Goal: Task Accomplishment & Management: Manage account settings

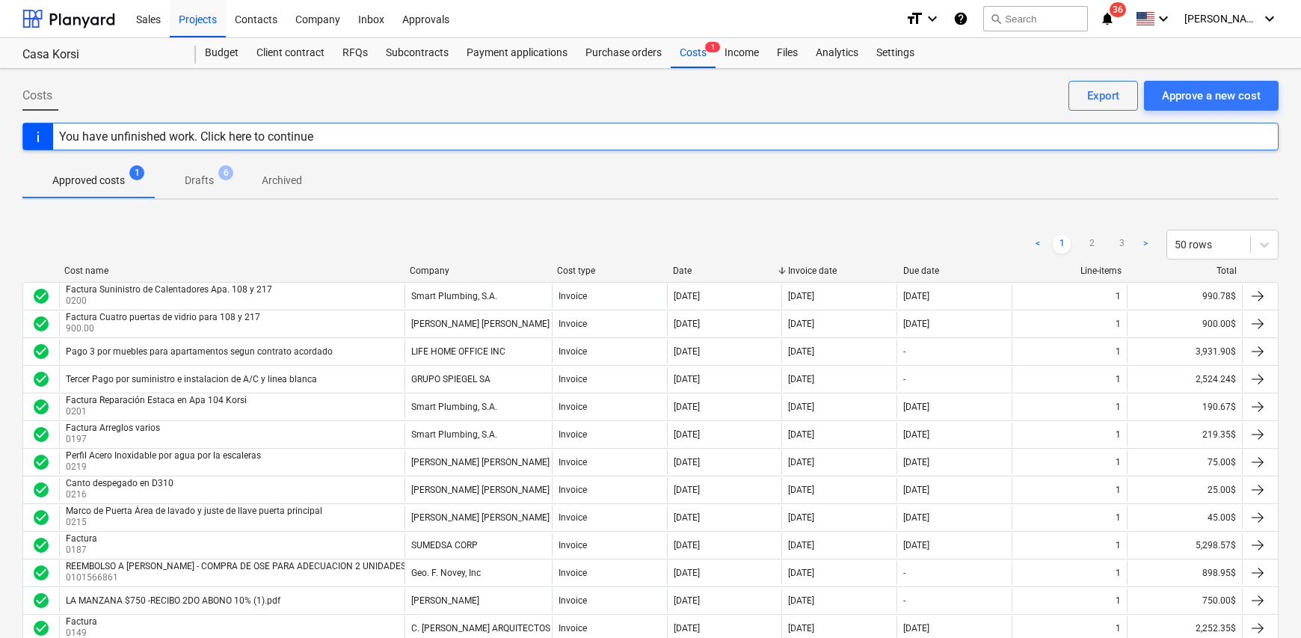
click at [788, 23] on div "Invoice list fetching failed" at bounding box center [1092, 15] width 404 height 31
click at [788, 16] on div "Invoice list fetching failed" at bounding box center [1092, 15] width 404 height 31
click at [1227, 15] on span "[PERSON_NAME]" at bounding box center [1222, 19] width 75 height 12
click at [1234, 90] on div "Log out" at bounding box center [1234, 82] width 90 height 24
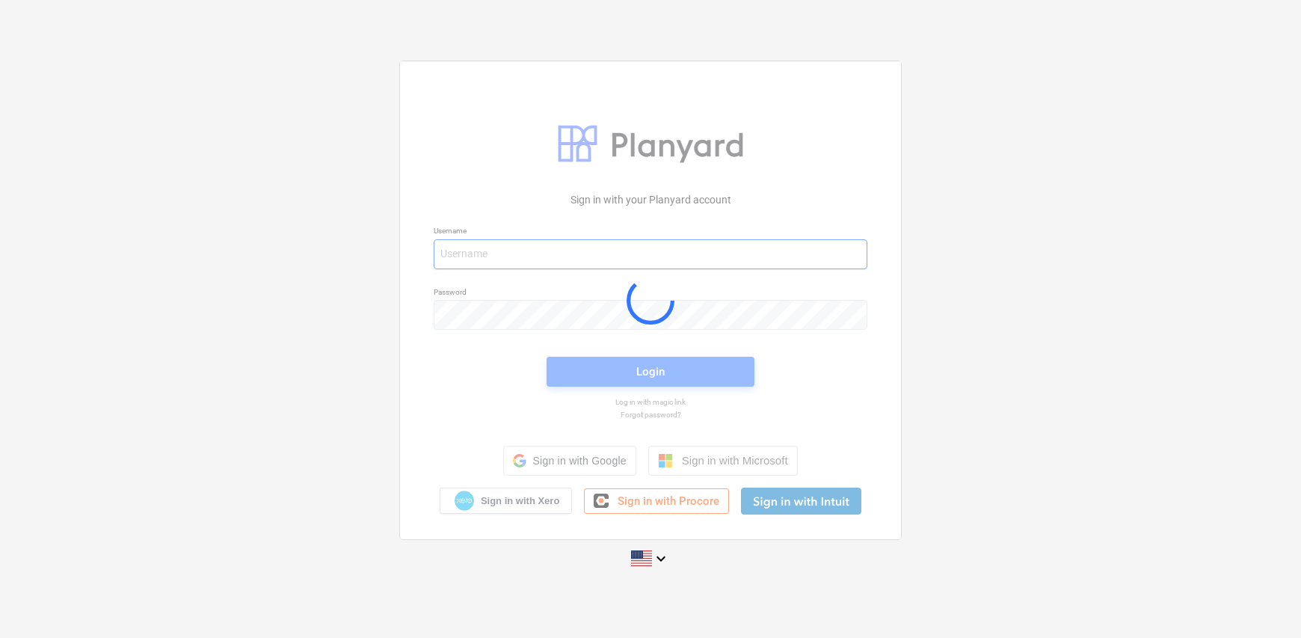
type input "fernando+hsd@conservatoriosa.com"
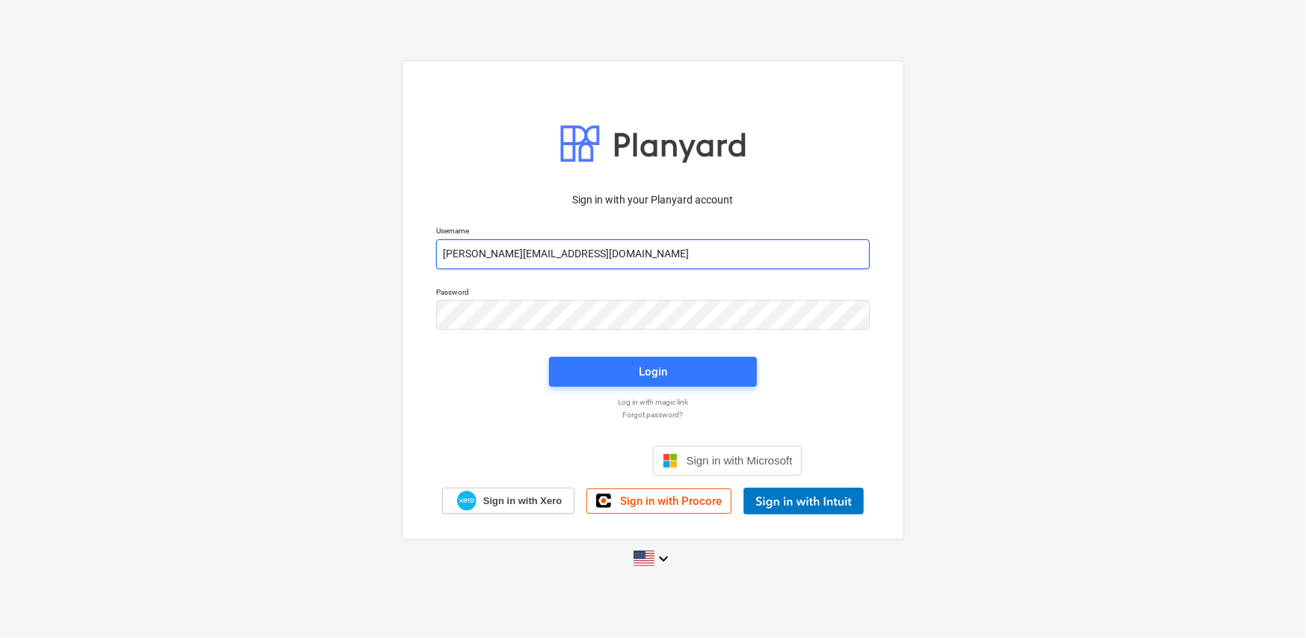
click at [601, 253] on input "fernando+hsd@conservatoriosa.com" at bounding box center [653, 254] width 434 height 30
click at [700, 393] on div "Login" at bounding box center [653, 372] width 226 height 48
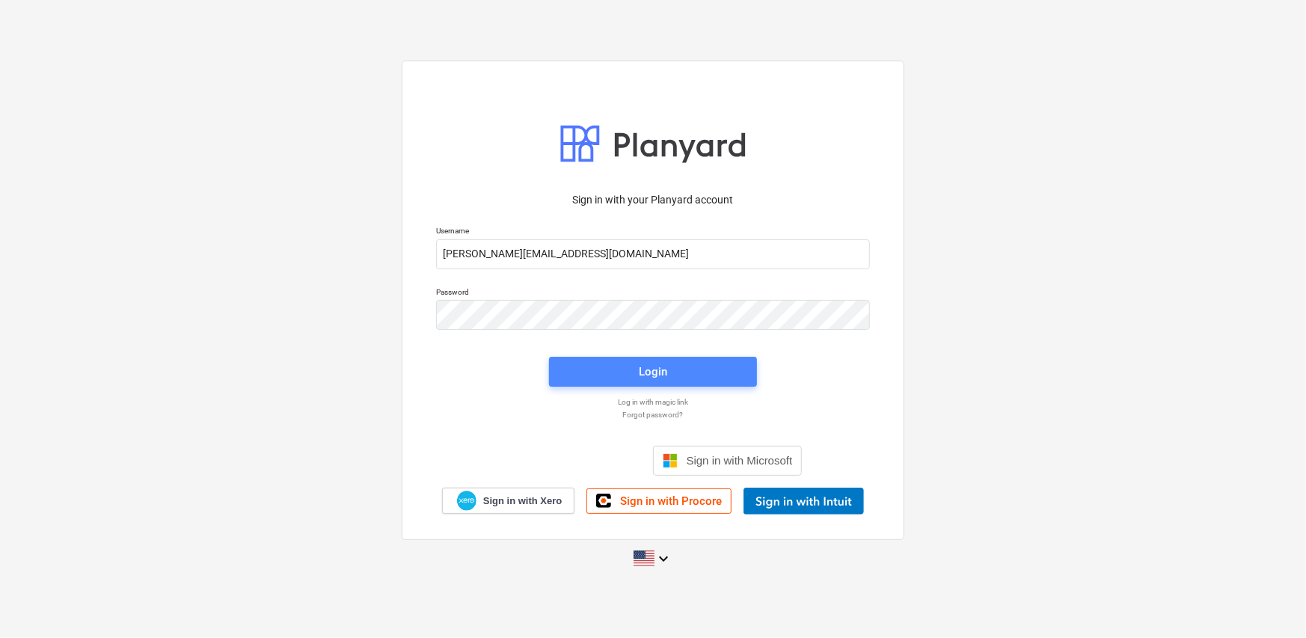
click at [695, 375] on span "Login" at bounding box center [653, 371] width 172 height 19
